Goal: Task Accomplishment & Management: Use online tool/utility

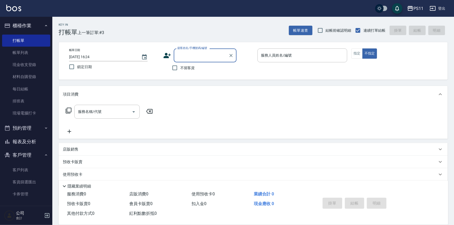
drag, startPoint x: 41, startPoint y: 140, endPoint x: 43, endPoint y: 138, distance: 2.8
click at [42, 140] on button "報表及分析" at bounding box center [26, 142] width 48 height 14
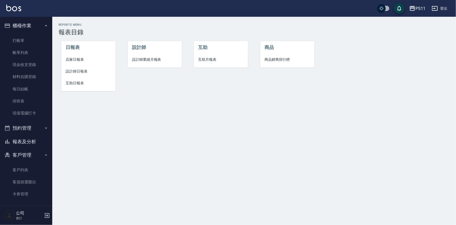
click at [81, 83] on span "互助日報表" at bounding box center [89, 82] width 46 height 5
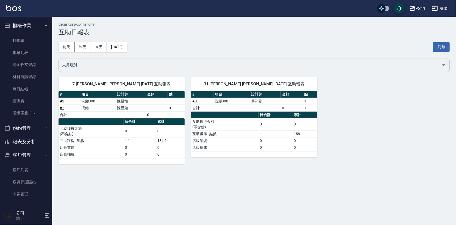
click at [42, 140] on button "報表及分析" at bounding box center [26, 142] width 48 height 14
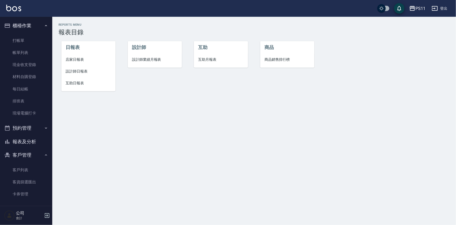
click at [78, 71] on span "設計師日報表" at bounding box center [89, 71] width 46 height 5
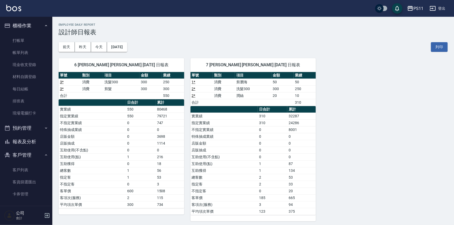
drag, startPoint x: 25, startPoint y: 40, endPoint x: 49, endPoint y: 33, distance: 24.7
click at [25, 40] on link "打帳單" at bounding box center [26, 41] width 48 height 12
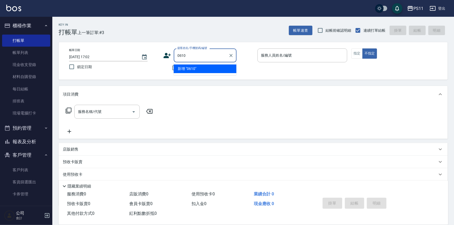
type input "0610"
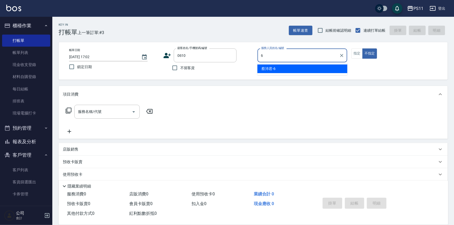
type input "[PERSON_NAME]6"
type button "false"
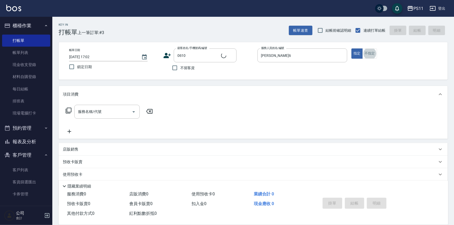
type input "[PERSON_NAME]/0928227845/0610"
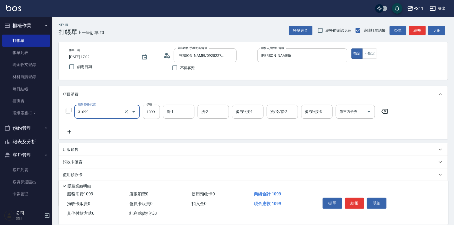
type input "公司活動/早鳥(31099)"
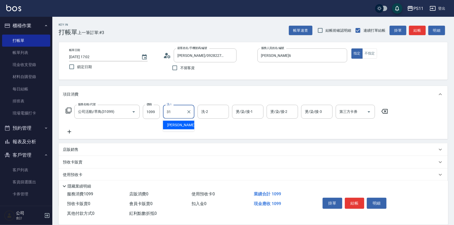
type input "[PERSON_NAME]-31"
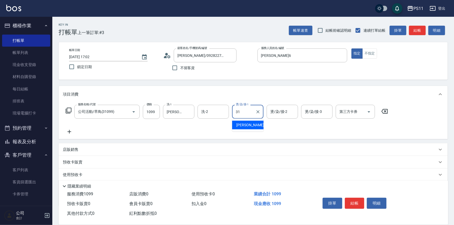
type input "[PERSON_NAME]-31"
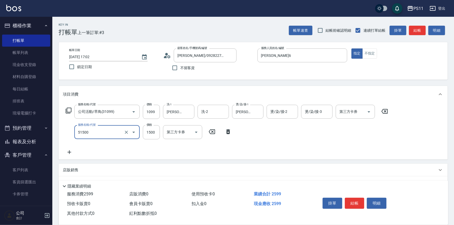
type input "原價1201~1500護髮(51500)"
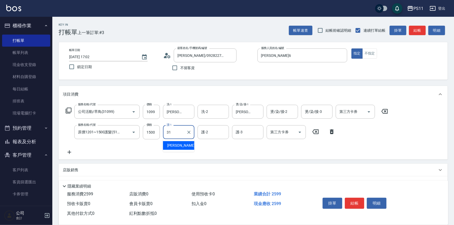
type input "[PERSON_NAME]-31"
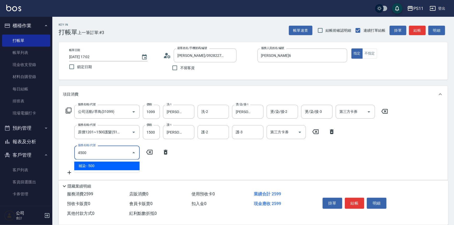
type input "補染(4500)"
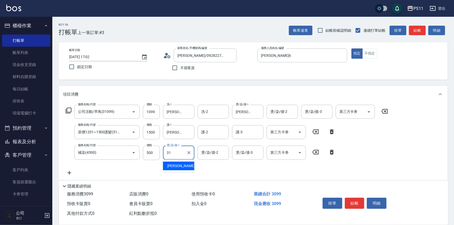
type input "[PERSON_NAME]-31"
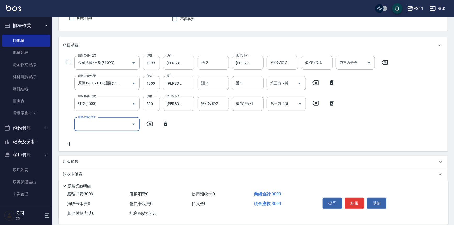
scroll to position [91, 0]
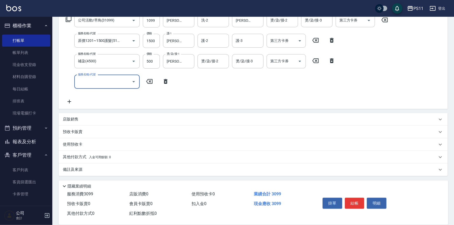
click at [72, 154] on p "其他付款方式 入金可用餘額: 0" at bounding box center [87, 157] width 48 height 6
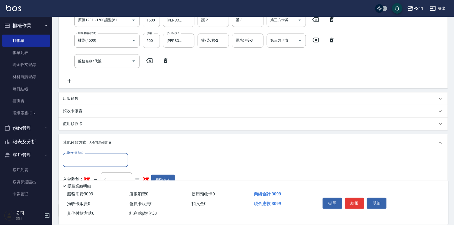
scroll to position [0, 0]
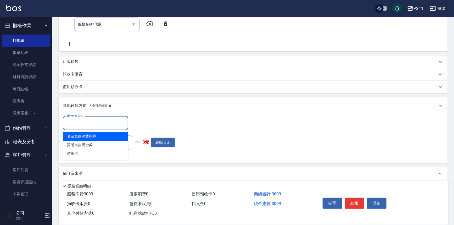
click at [96, 121] on input "其他付款方式" at bounding box center [95, 122] width 61 height 9
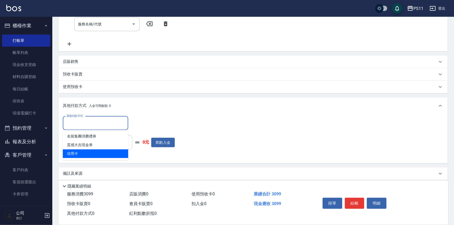
drag, startPoint x: 98, startPoint y: 152, endPoint x: 101, endPoint y: 148, distance: 4.5
click at [99, 151] on span "信用卡" at bounding box center [95, 153] width 65 height 9
type input "信用卡"
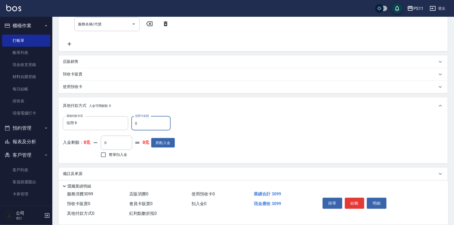
drag, startPoint x: 150, startPoint y: 123, endPoint x: 129, endPoint y: 124, distance: 21.0
click at [129, 124] on div "其他付款方式 信用卡 其他付款方式 信用卡金額 0 信用卡金額" at bounding box center [119, 123] width 112 height 14
type input "3099"
type input "[DATE] 17:22"
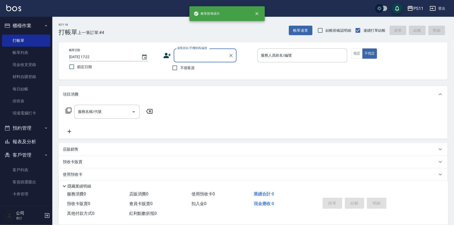
drag, startPoint x: 16, startPoint y: 138, endPoint x: 18, endPoint y: 130, distance: 7.5
click at [16, 138] on button "報表及分析" at bounding box center [26, 142] width 48 height 14
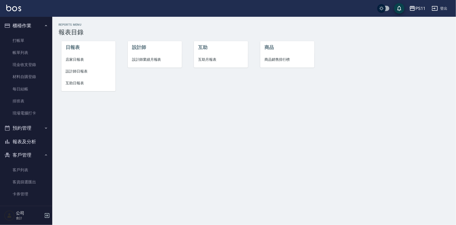
click at [75, 72] on span "設計師日報表" at bounding box center [89, 71] width 46 height 5
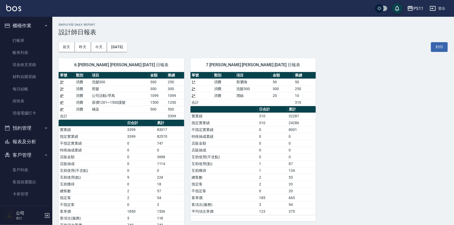
click at [24, 144] on button "報表及分析" at bounding box center [26, 142] width 48 height 14
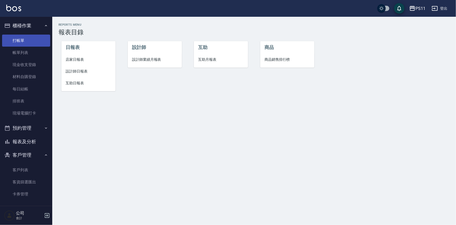
click at [31, 43] on link "打帳單" at bounding box center [26, 41] width 48 height 12
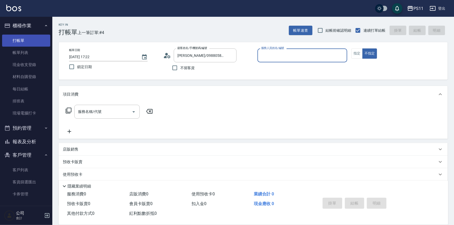
type input "[PERSON_NAME]/0988306065/0582"
type input "[PERSON_NAME]-7"
type button "false"
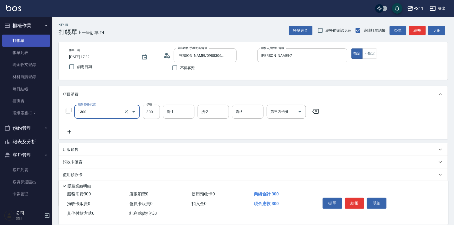
type input "洗髮300(1300)"
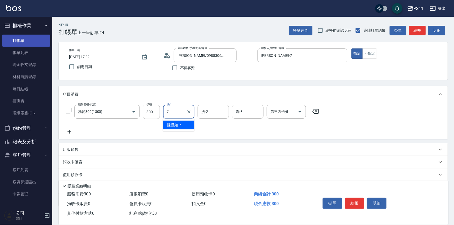
type input "[PERSON_NAME]-7"
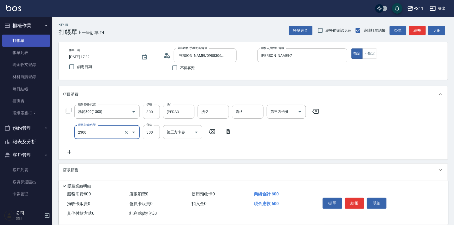
type input "剪髮(2300)"
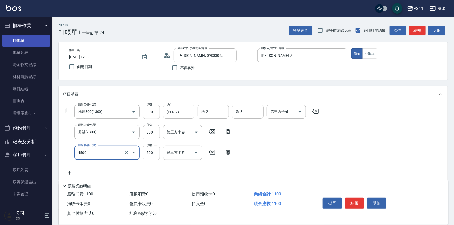
type input "補染(4500)"
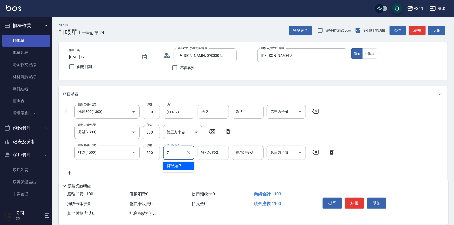
type input "[PERSON_NAME]-7"
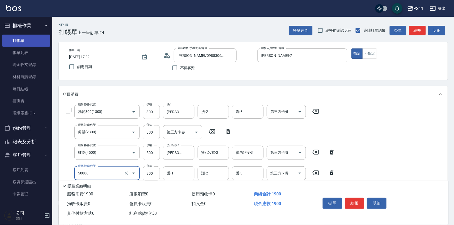
type input "原價401~800護髮(50800)"
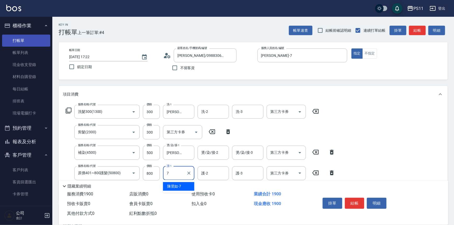
type input "[PERSON_NAME]-7"
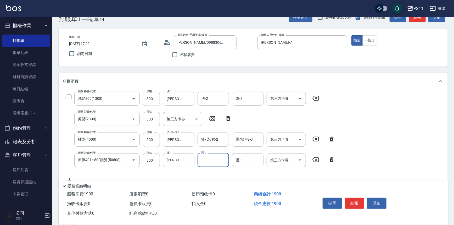
scroll to position [24, 0]
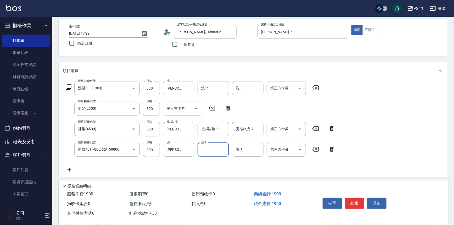
click at [154, 129] on input "500" at bounding box center [151, 129] width 17 height 14
click at [153, 129] on input "500" at bounding box center [151, 129] width 17 height 14
type input "800"
click at [161, 161] on div "服務名稱/代號 洗髮300(1300) 服務名稱/代號 價格 300 價格 洗-1 [PERSON_NAME]-7 洗-1 洗-2 洗-2 洗-3 洗-3 第…" at bounding box center [200, 127] width 275 height 92
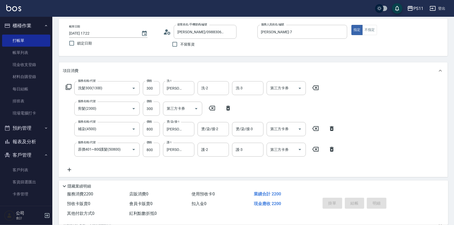
type input "[DATE] 17:34"
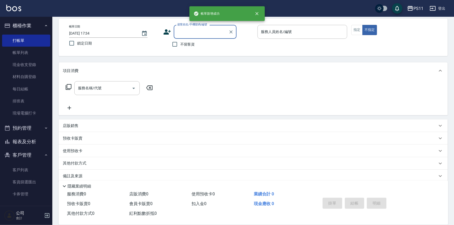
click at [36, 131] on button "預約管理" at bounding box center [26, 128] width 48 height 14
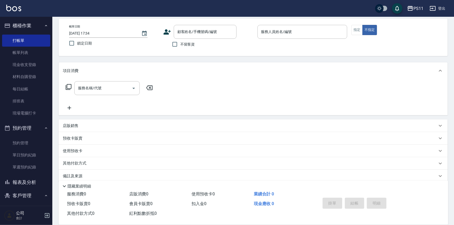
drag, startPoint x: 35, startPoint y: 186, endPoint x: 32, endPoint y: 185, distance: 3.5
click at [35, 186] on button "報表及分析" at bounding box center [26, 182] width 48 height 14
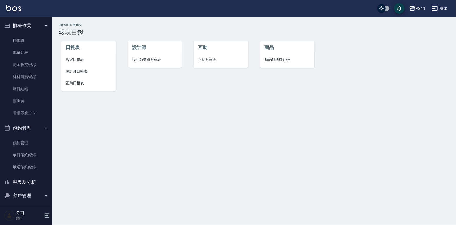
click at [80, 74] on span "設計師日報表" at bounding box center [89, 71] width 46 height 5
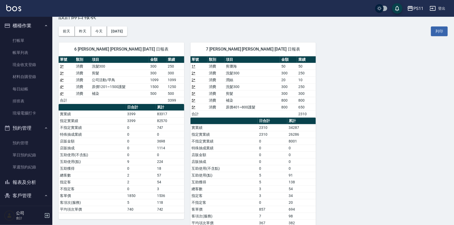
scroll to position [29, 0]
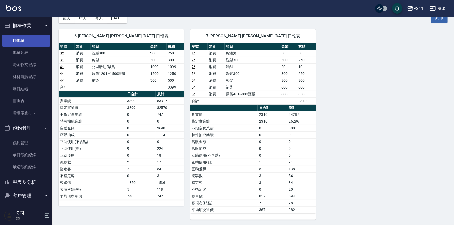
drag, startPoint x: 37, startPoint y: 43, endPoint x: 34, endPoint y: 41, distance: 3.4
click at [37, 43] on link "打帳單" at bounding box center [26, 41] width 48 height 12
